Goal: Information Seeking & Learning: Learn about a topic

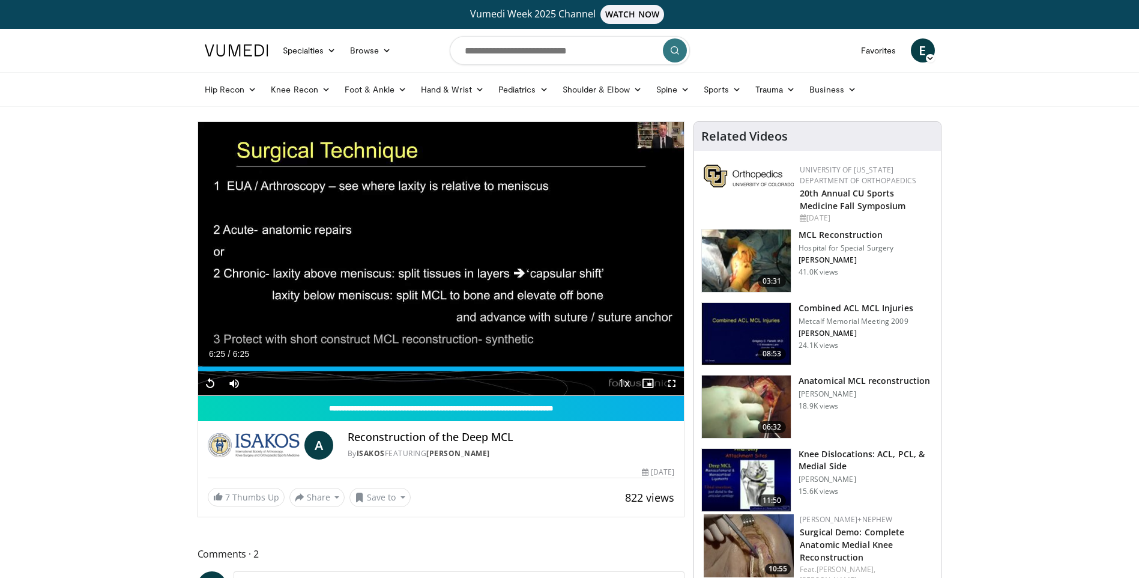
click at [754, 396] on img at bounding box center [746, 406] width 89 height 62
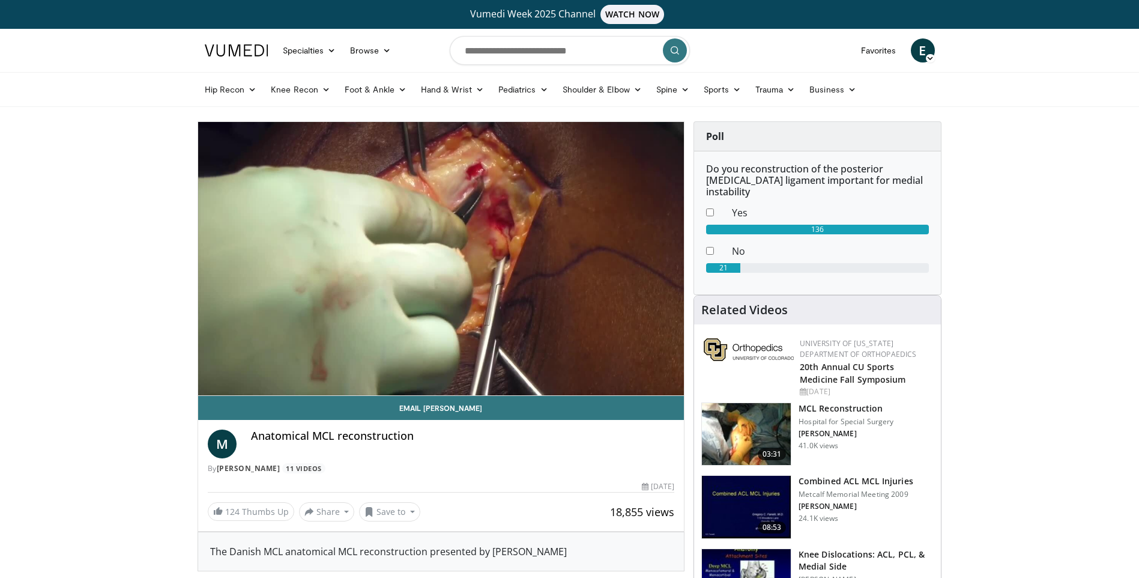
click at [743, 426] on img at bounding box center [746, 434] width 89 height 62
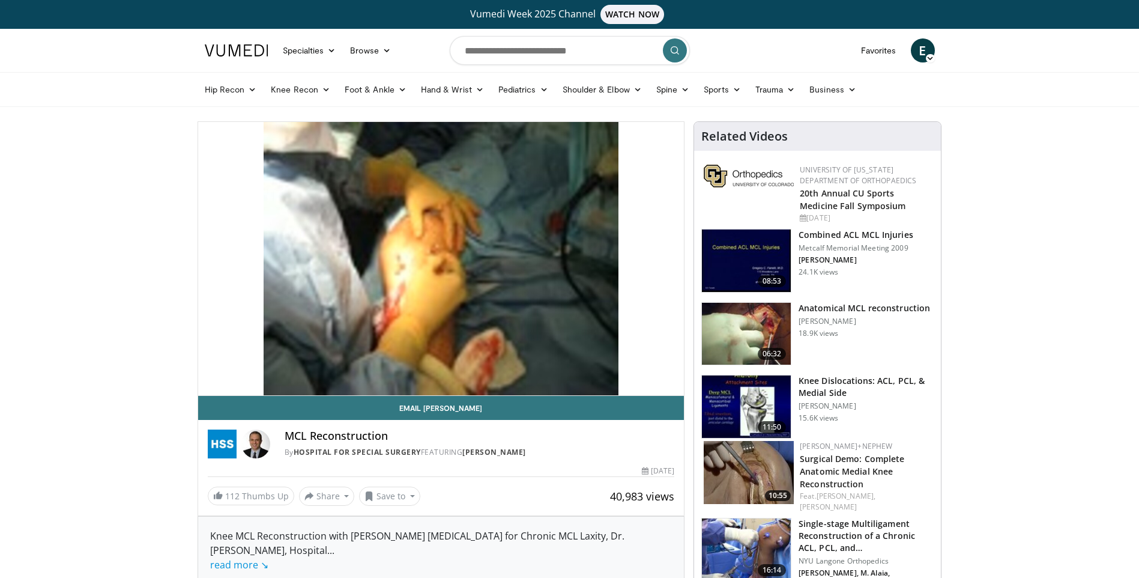
click at [737, 328] on img at bounding box center [746, 334] width 89 height 62
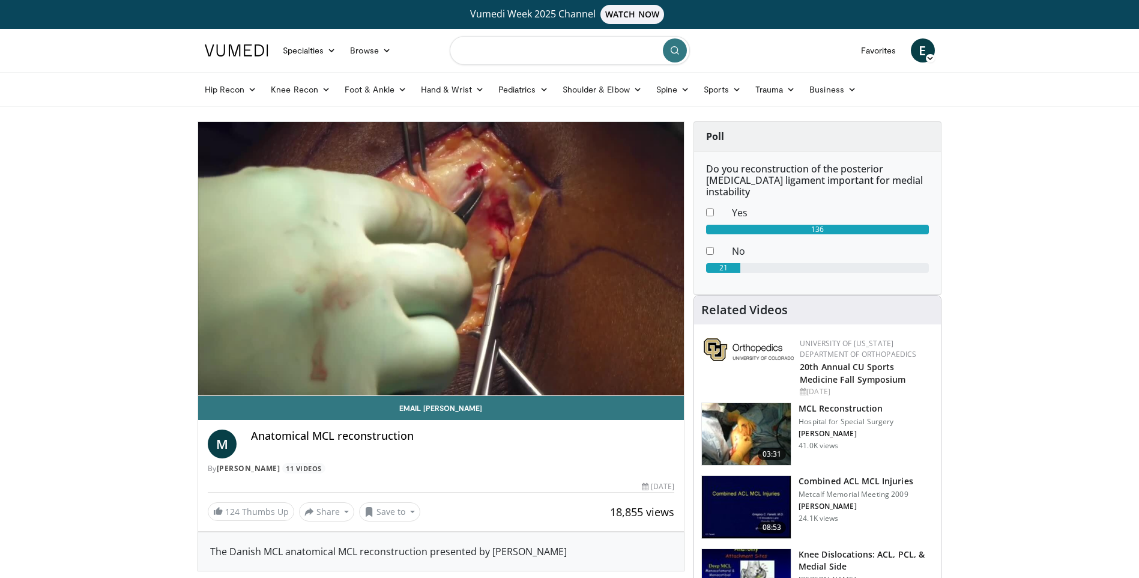
click at [544, 52] on input "Search topics, interventions" at bounding box center [570, 50] width 240 height 29
type input "**********"
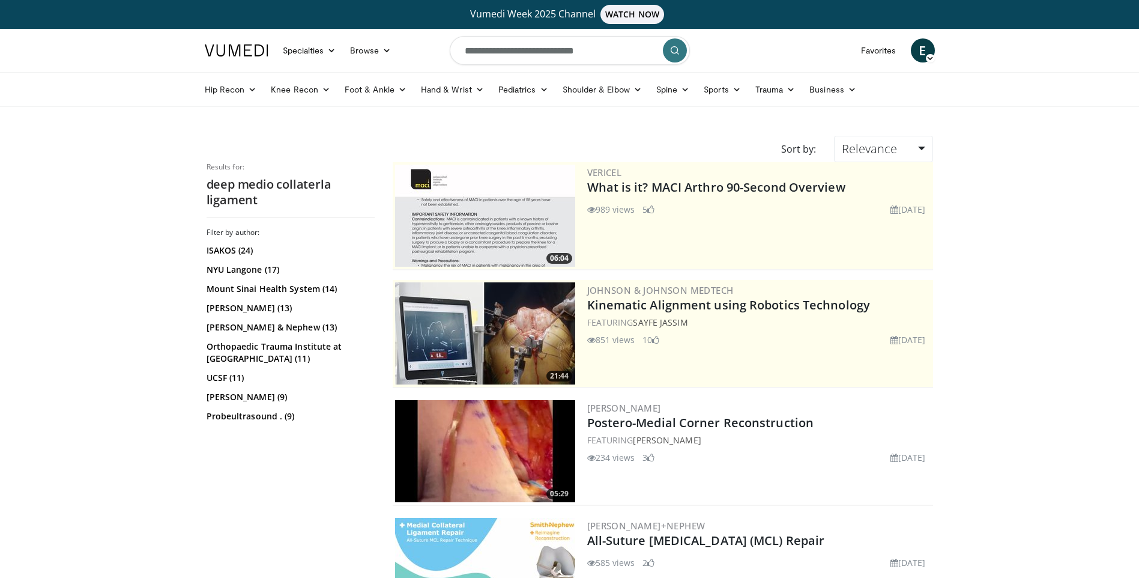
click at [550, 53] on input "**********" at bounding box center [570, 50] width 240 height 29
type input "**********"
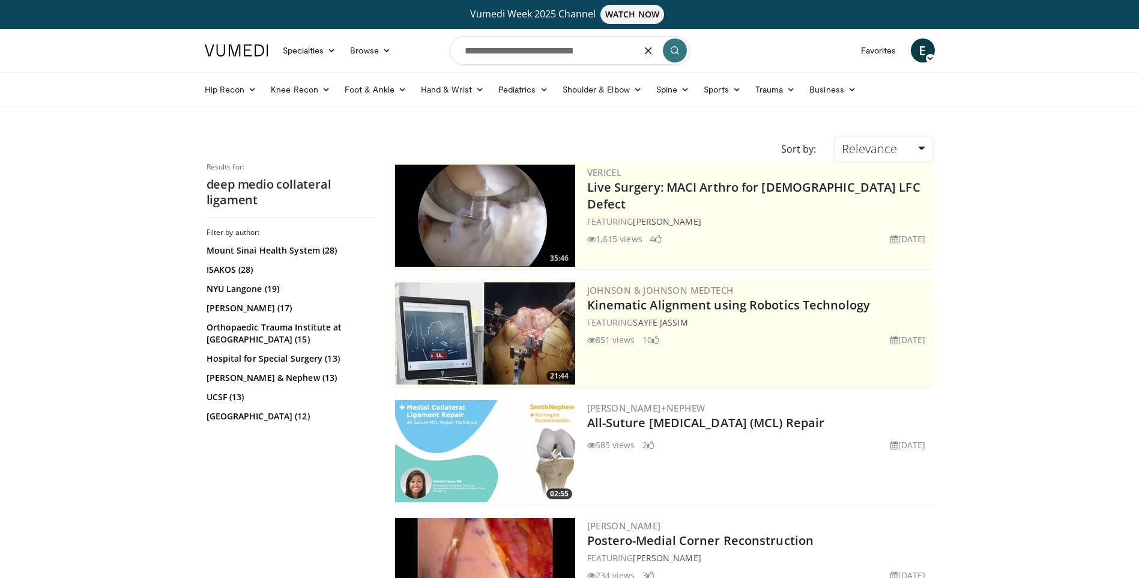
click at [466, 52] on input "**********" at bounding box center [570, 50] width 240 height 29
type input "**********"
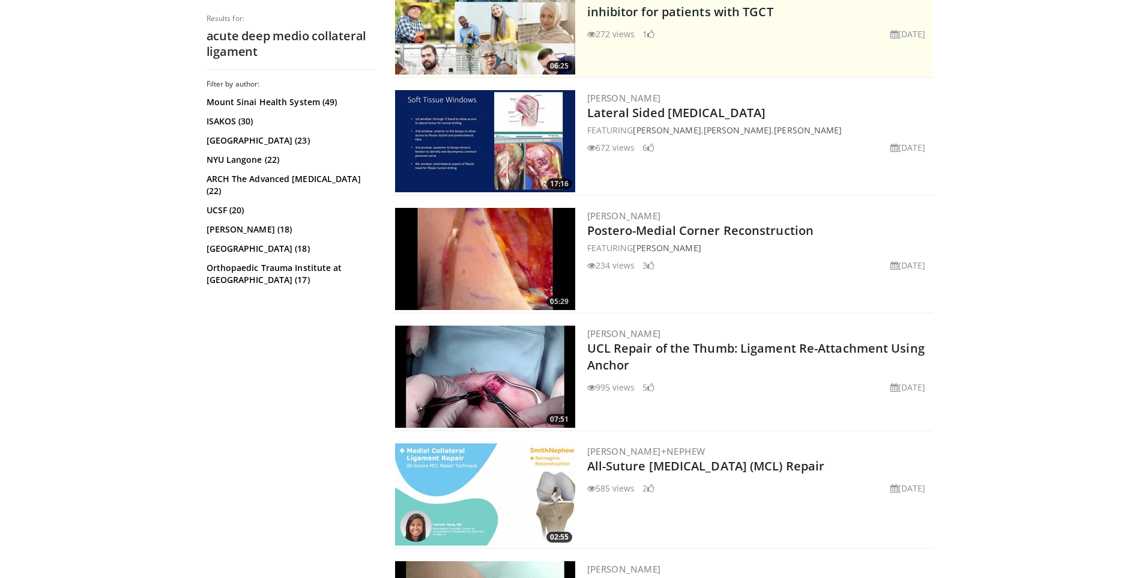
scroll to position [240, 0]
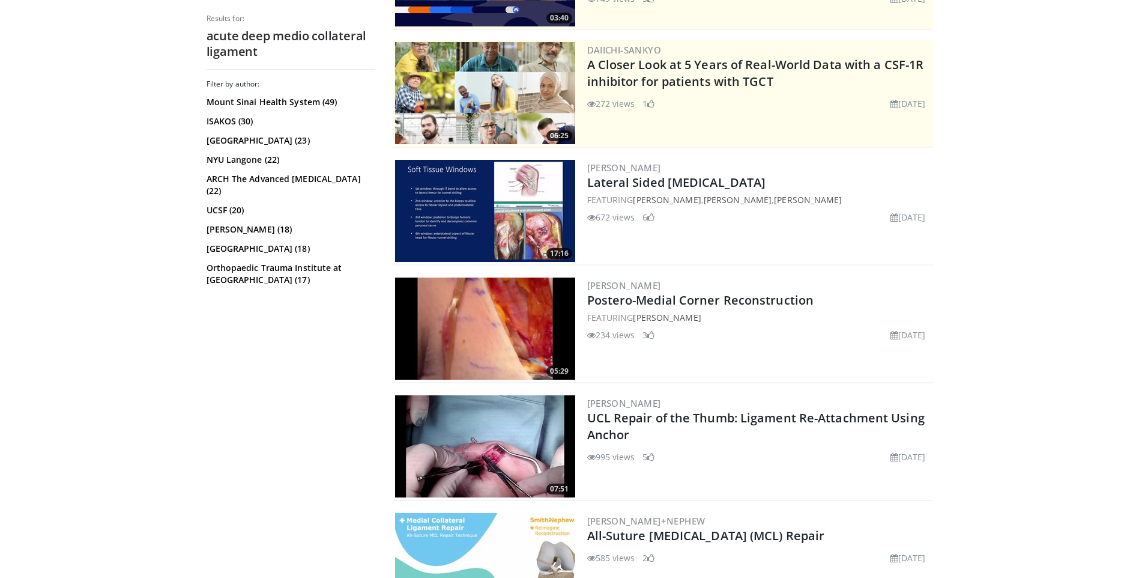
click at [493, 193] on img at bounding box center [485, 211] width 180 height 102
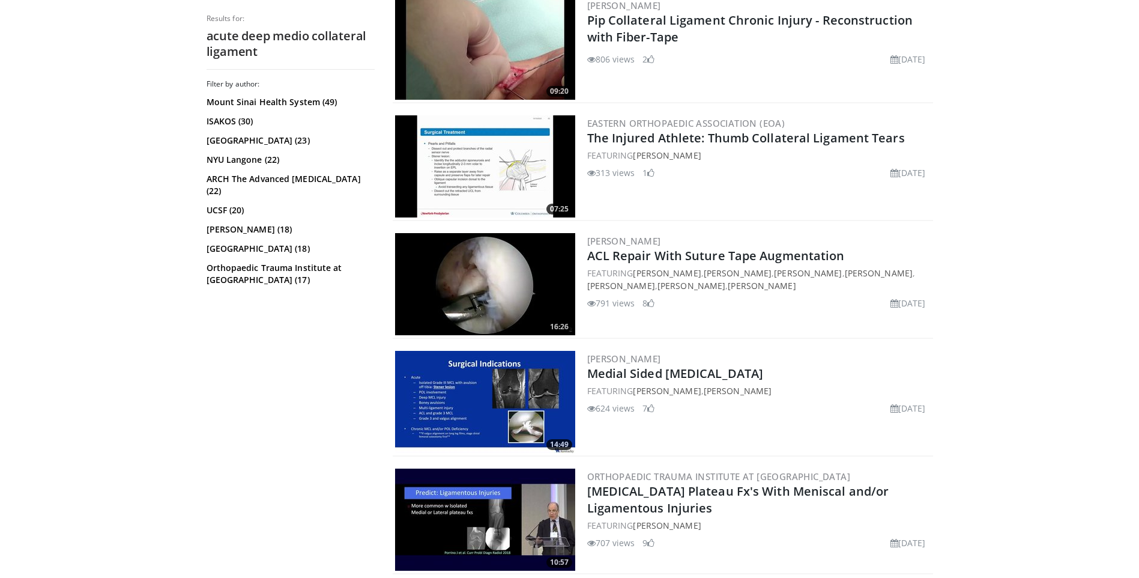
scroll to position [901, 0]
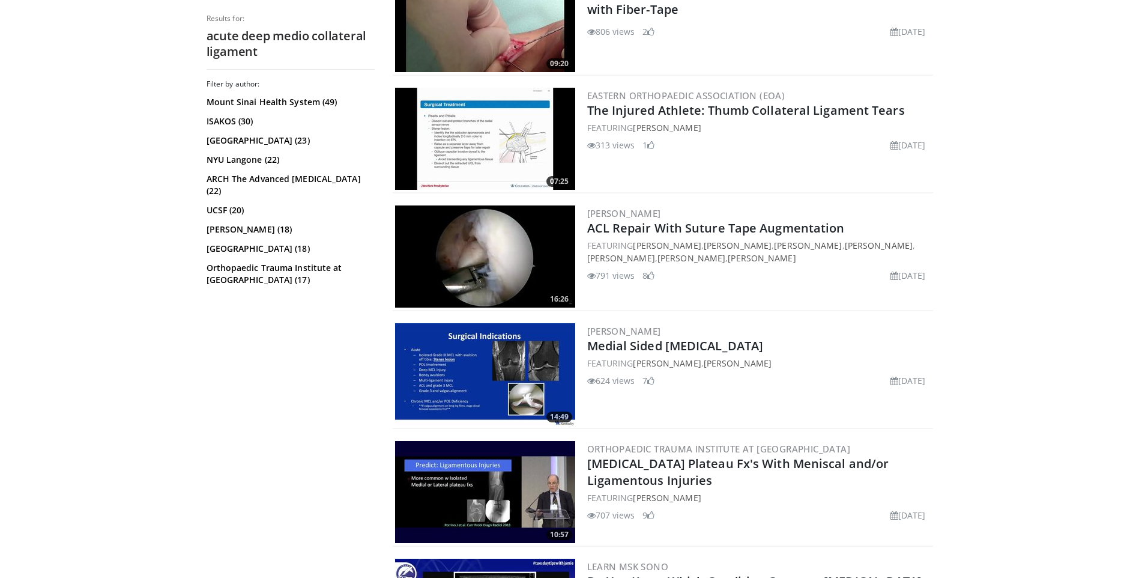
click at [450, 354] on img at bounding box center [485, 374] width 180 height 102
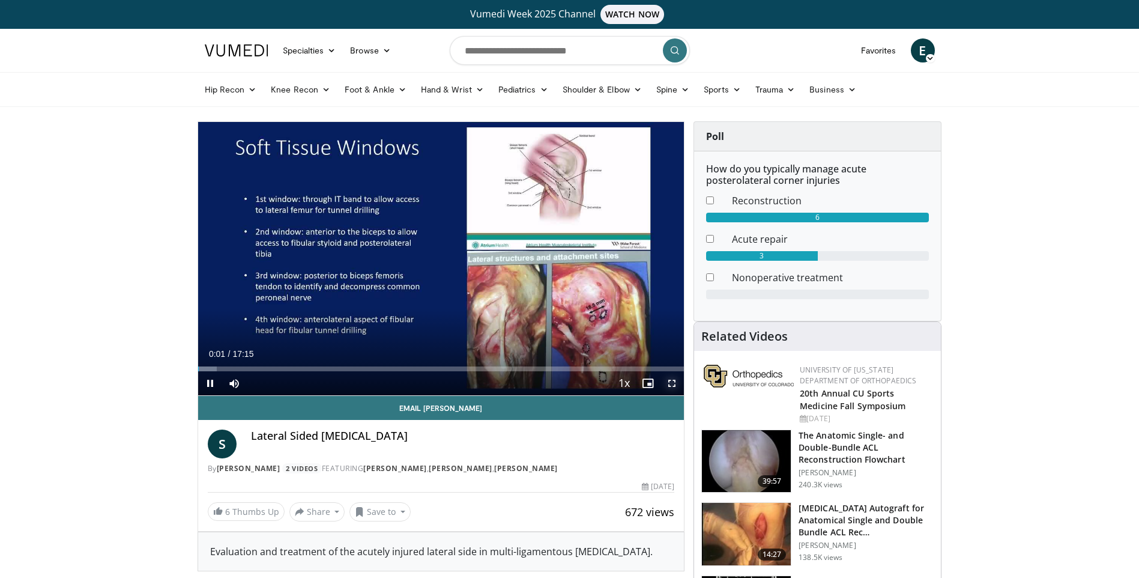
click at [675, 385] on span "Video Player" at bounding box center [672, 383] width 24 height 24
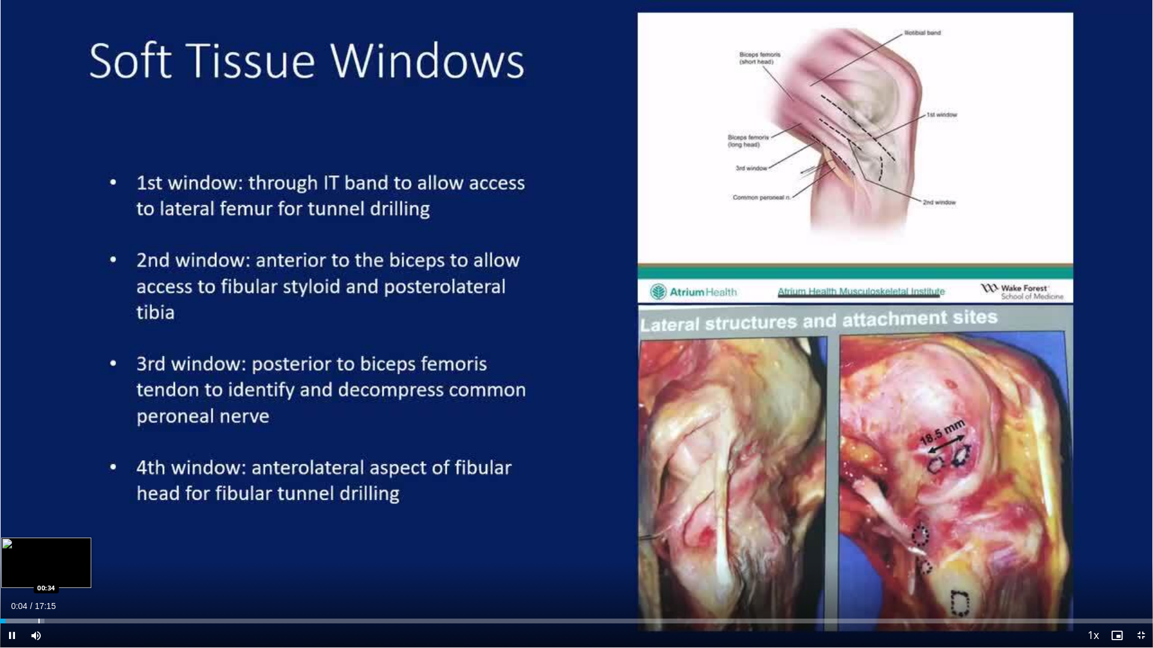
click at [38, 577] on div "Progress Bar" at bounding box center [38, 621] width 1 height 5
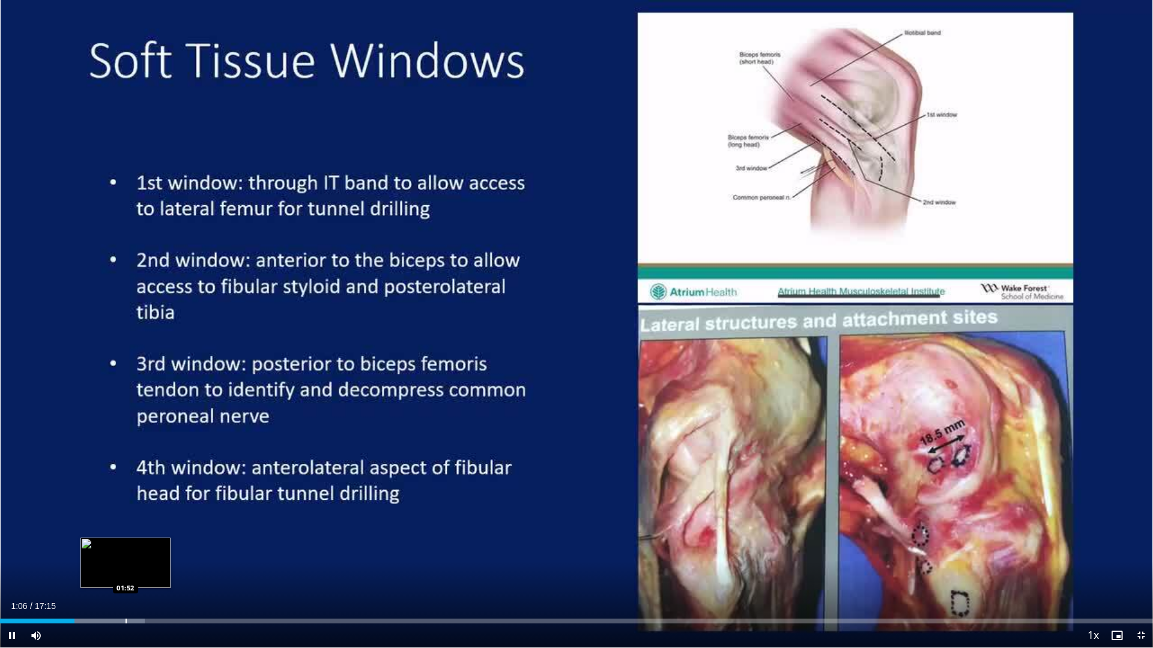
click at [125, 577] on div "Progress Bar" at bounding box center [125, 621] width 1 height 5
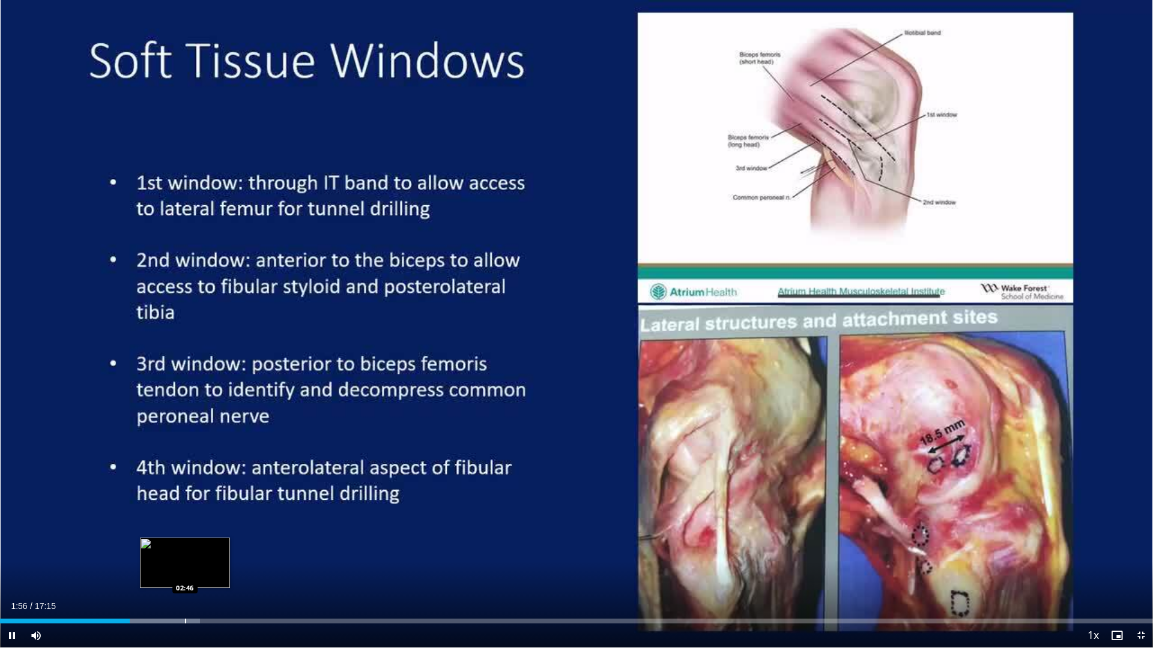
click at [186, 577] on div "Progress Bar" at bounding box center [185, 621] width 1 height 5
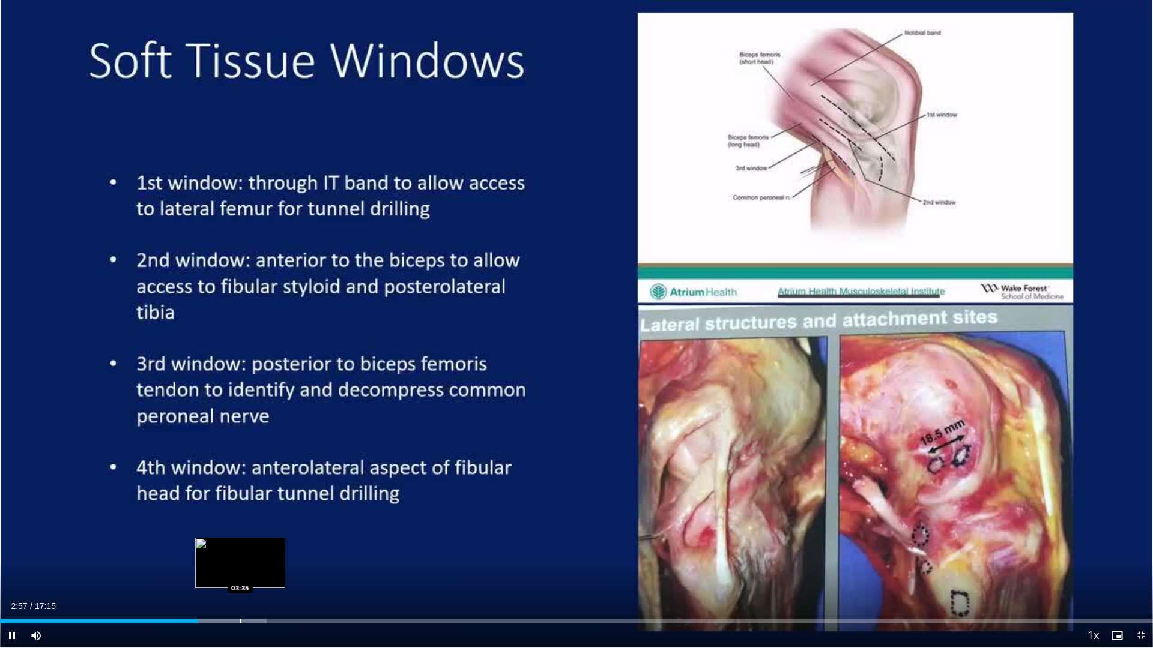
click at [240, 577] on div "Progress Bar" at bounding box center [240, 621] width 1 height 5
click at [275, 577] on div "Progress Bar" at bounding box center [275, 621] width 1 height 5
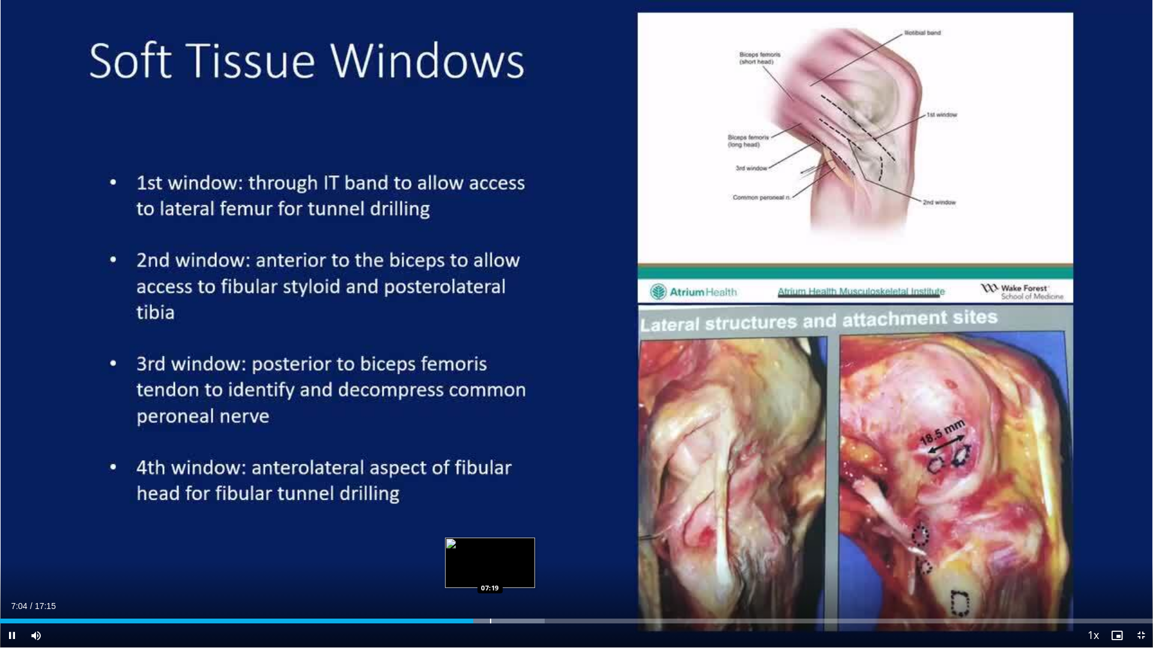
click at [489, 577] on div "Loaded : 47.26% 07:04 07:19" at bounding box center [576, 617] width 1153 height 11
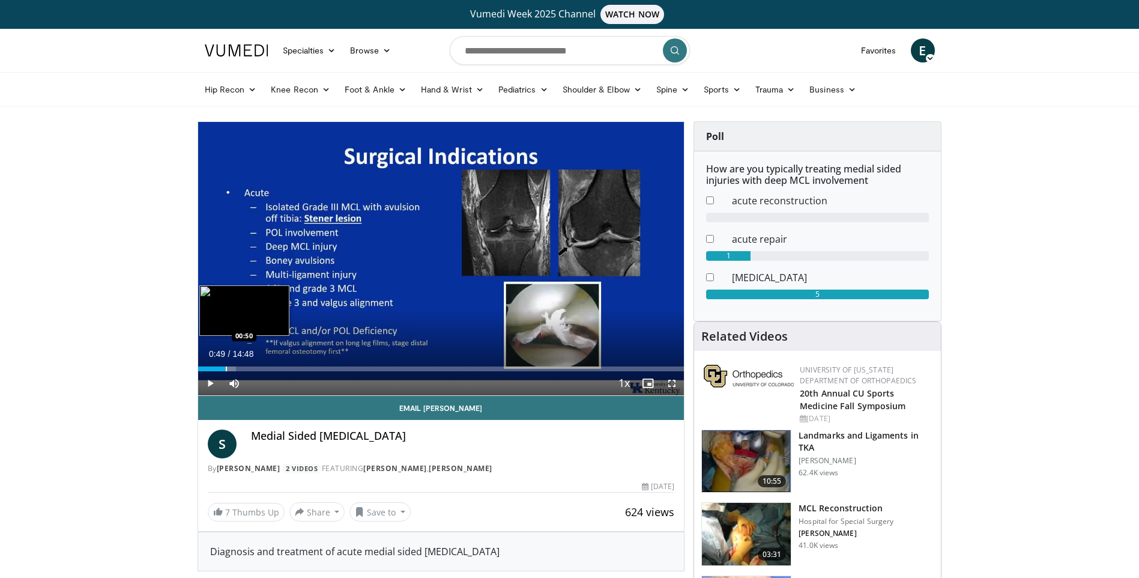
click at [225, 367] on div "Loaded : 7.87% 00:17 00:50" at bounding box center [441, 368] width 486 height 5
click at [672, 380] on span "Video Player" at bounding box center [672, 383] width 24 height 24
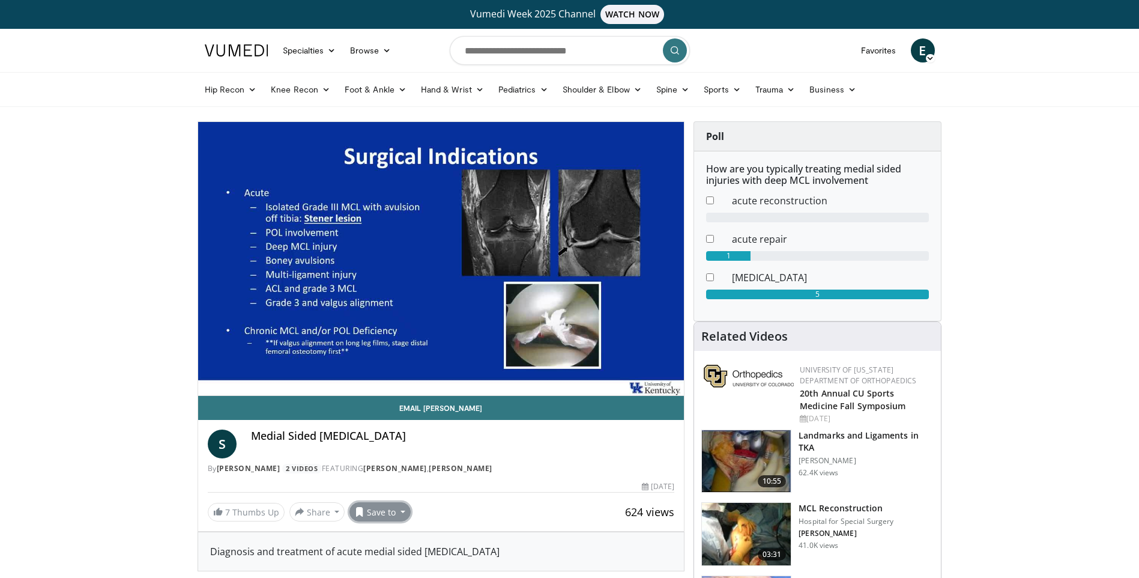
click at [390, 515] on button "Save to" at bounding box center [379, 511] width 61 height 19
click at [406, 458] on span "Add to Favorites" at bounding box center [401, 456] width 74 height 13
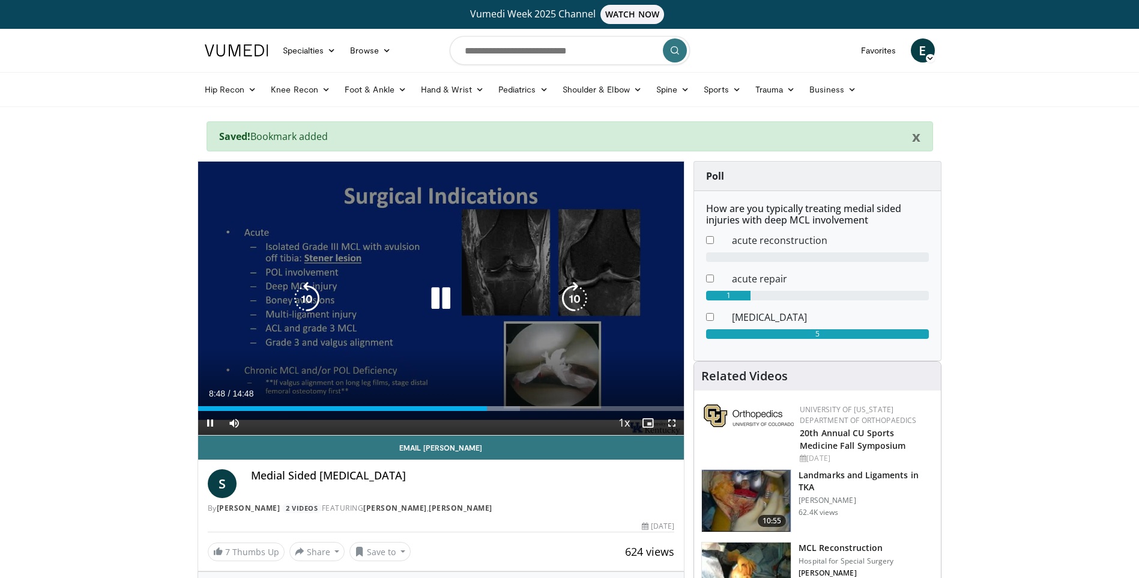
click at [454, 261] on div "10 seconds Tap to unmute" at bounding box center [441, 298] width 486 height 273
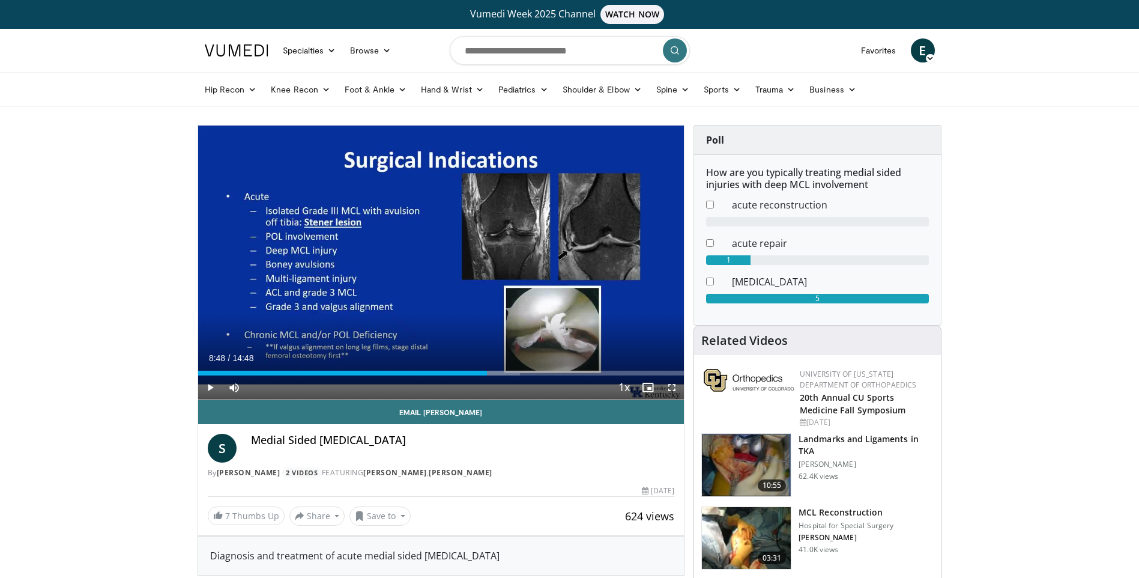
click at [929, 59] on icon at bounding box center [930, 58] width 8 height 8
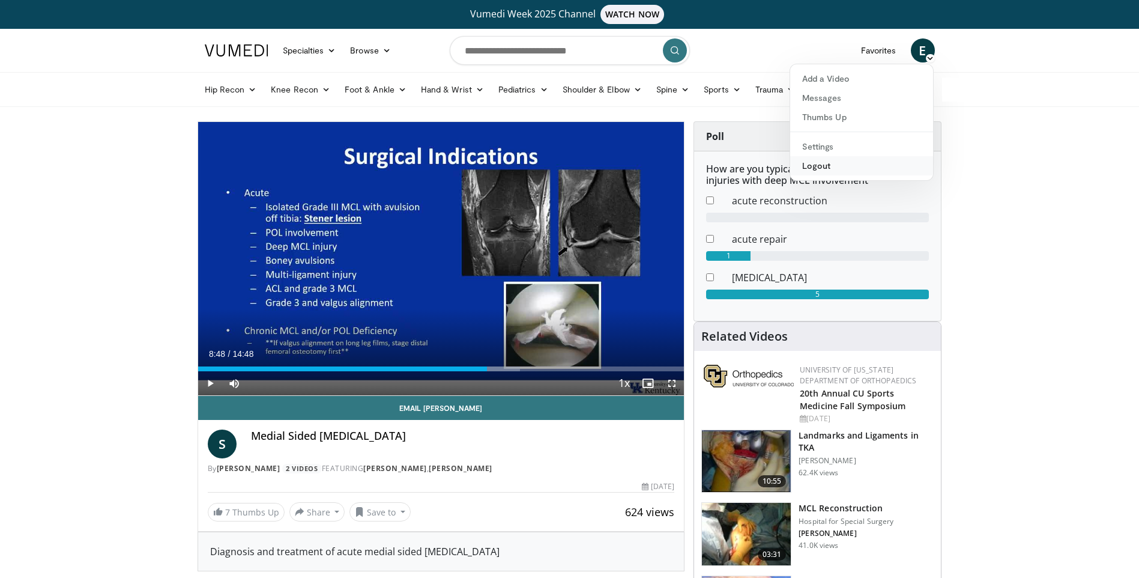
click at [827, 164] on link "Logout" at bounding box center [861, 165] width 143 height 19
